Goal: Subscribe to service/newsletter

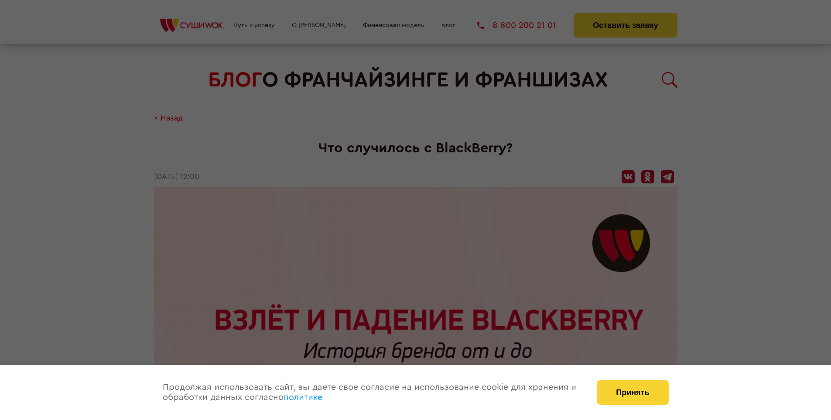
scroll to position [1591, 0]
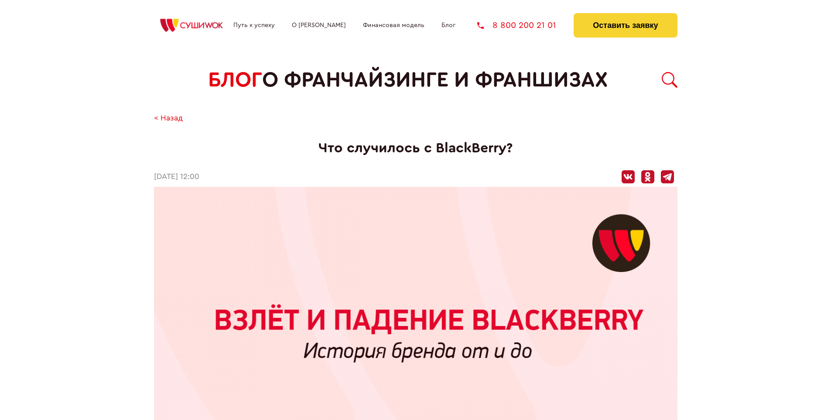
scroll to position [1591, 0]
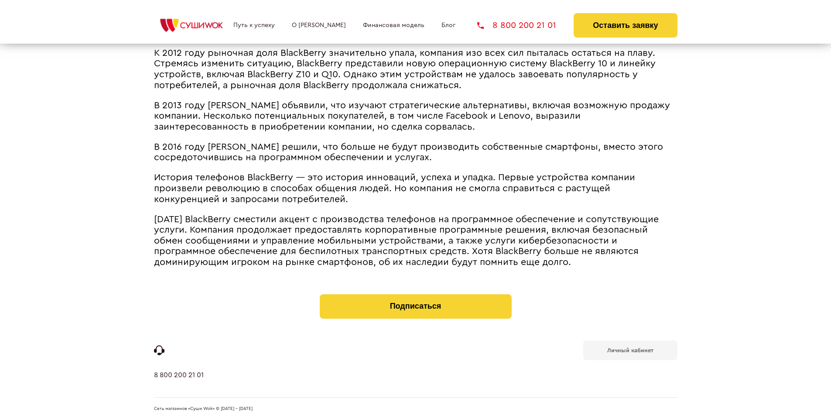
click at [630, 349] on b "Личный кабинет" at bounding box center [630, 350] width 46 height 6
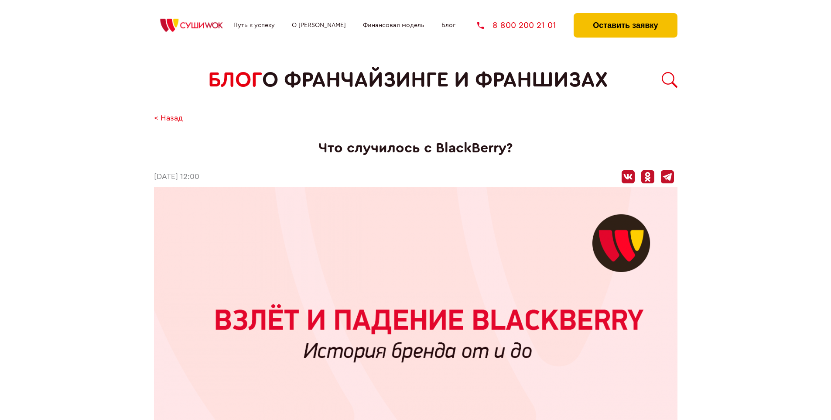
click at [625, 15] on button "Оставить заявку" at bounding box center [624, 25] width 103 height 24
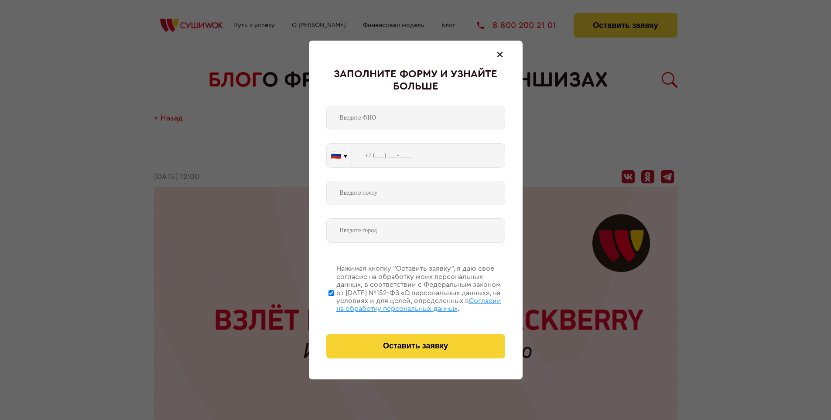
click at [404, 303] on span "Согласии на обработку персональных данных" at bounding box center [418, 304] width 165 height 15
click at [334, 303] on input "Нажимая кнопку “Оставить заявку”, я даю свое согласие на обработку моих персона…" at bounding box center [331, 293] width 6 height 70
checkbox input "false"
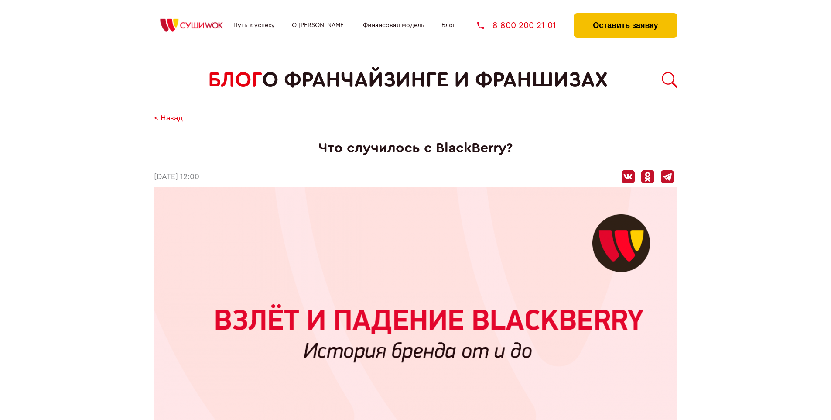
click at [625, 15] on button "Оставить заявку" at bounding box center [624, 25] width 103 height 24
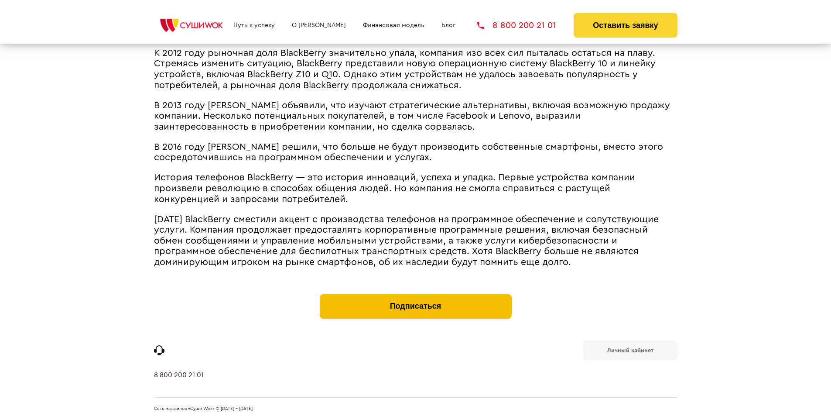
click at [415, 296] on button "Подписаться" at bounding box center [416, 306] width 192 height 24
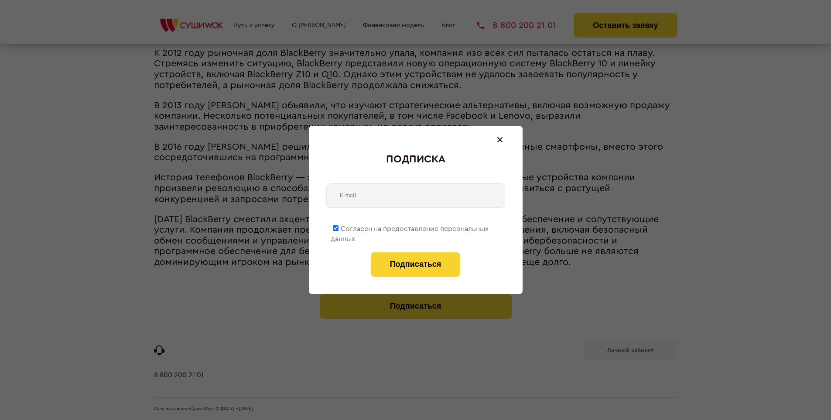
click at [410, 227] on span "Согласен на предоставление персональных данных" at bounding box center [410, 233] width 158 height 17
click at [338, 227] on input "Согласен на предоставление персональных данных" at bounding box center [336, 228] width 6 height 6
checkbox input "false"
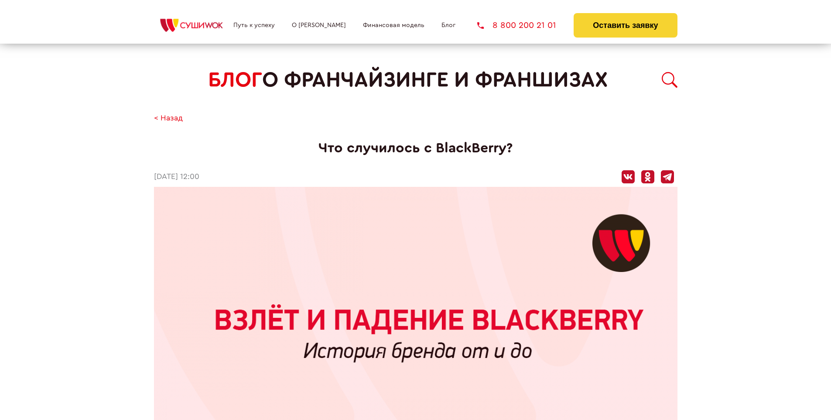
scroll to position [1591, 0]
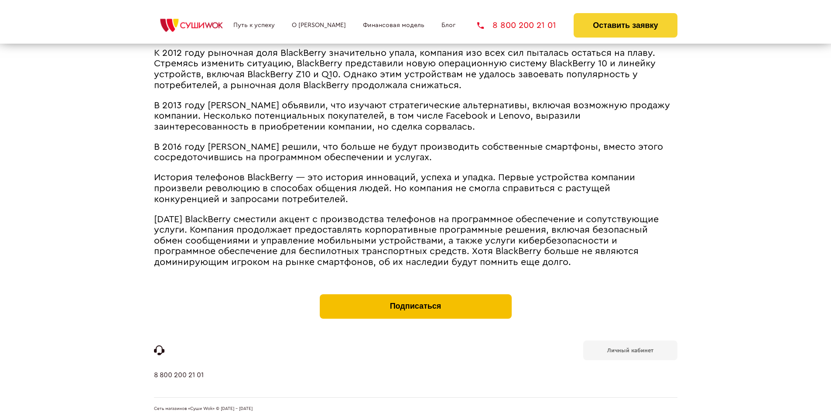
click at [415, 296] on button "Подписаться" at bounding box center [416, 306] width 192 height 24
